Goal: Task Accomplishment & Management: Use online tool/utility

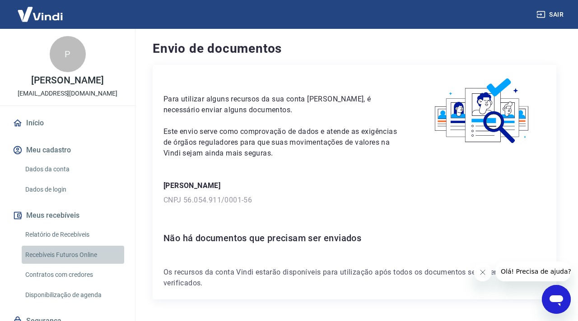
click at [65, 253] on link "Recebíveis Futuros Online" at bounding box center [73, 255] width 102 height 19
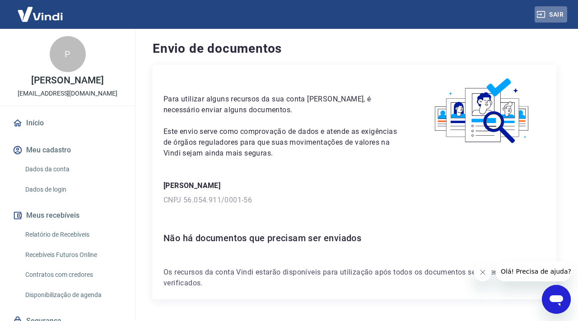
click at [549, 14] on button "Sair" at bounding box center [550, 14] width 32 height 17
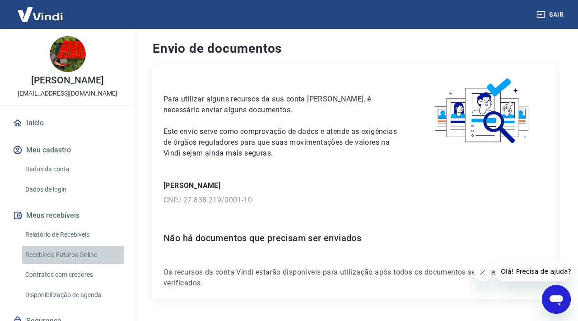
click at [89, 253] on link "Recebíveis Futuros Online" at bounding box center [73, 255] width 102 height 19
